Goal: Task Accomplishment & Management: Use online tool/utility

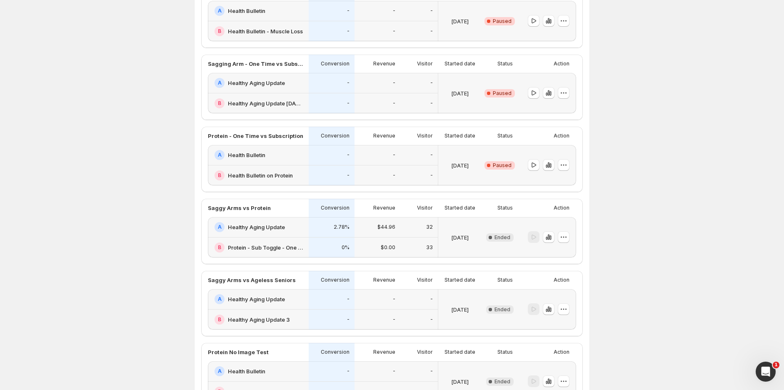
scroll to position [74, 0]
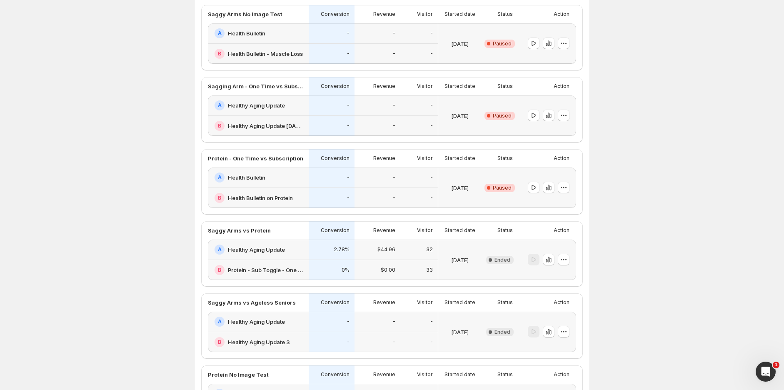
click at [281, 45] on div "B Health Bulletin - Muscle Loss" at bounding box center [258, 54] width 101 height 20
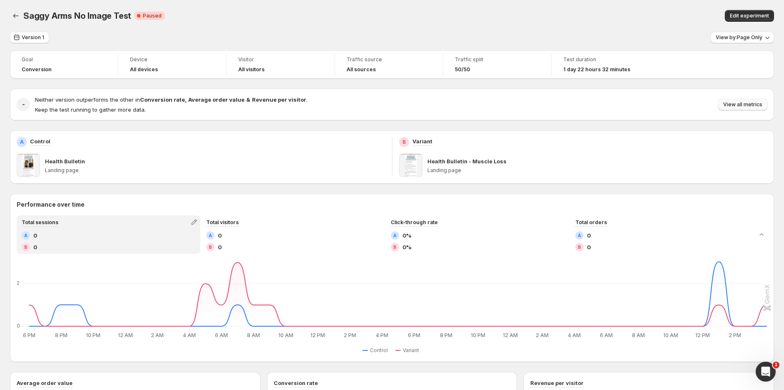
click at [744, 106] on span "View all metrics" at bounding box center [743, 104] width 39 height 7
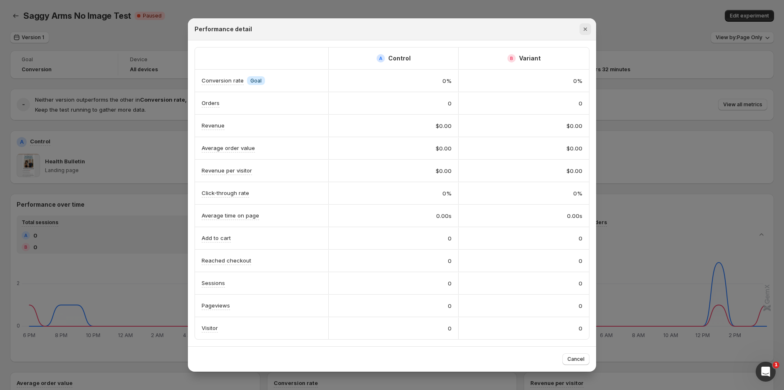
click at [582, 29] on icon "Close" at bounding box center [585, 29] width 8 height 8
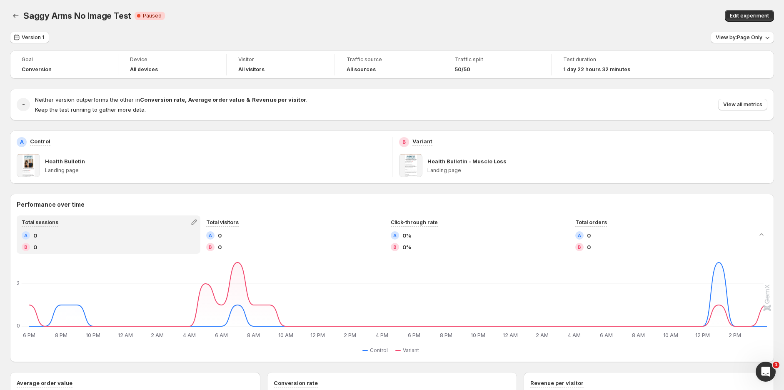
click at [468, 19] on div "Edit experiment" at bounding box center [611, 16] width 328 height 12
click at [340, 167] on p "Landing page" at bounding box center [215, 170] width 341 height 7
click at [471, 84] on div "Goal Conversion Device All devices Visitor All visitors Traffic source All sour…" at bounding box center [392, 371] width 764 height 642
click at [752, 102] on span "View all metrics" at bounding box center [743, 104] width 39 height 7
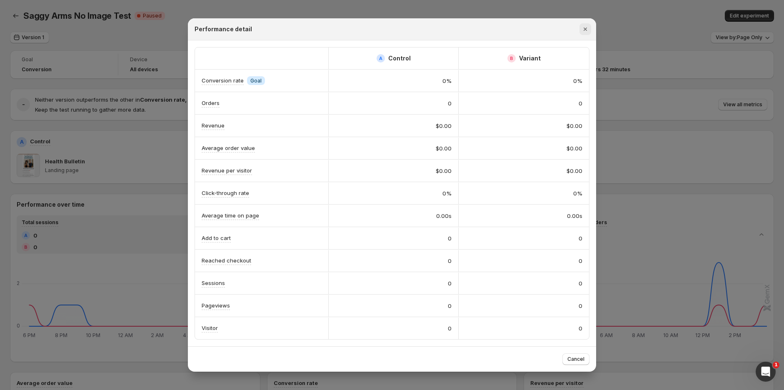
click at [584, 28] on icon "Close" at bounding box center [585, 29] width 8 height 8
